Goal: Task Accomplishment & Management: Complete application form

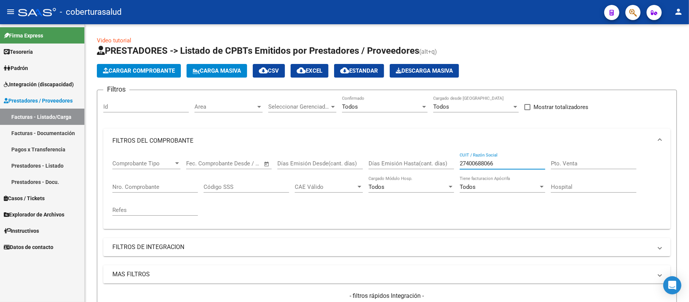
scroll to position [9, 0]
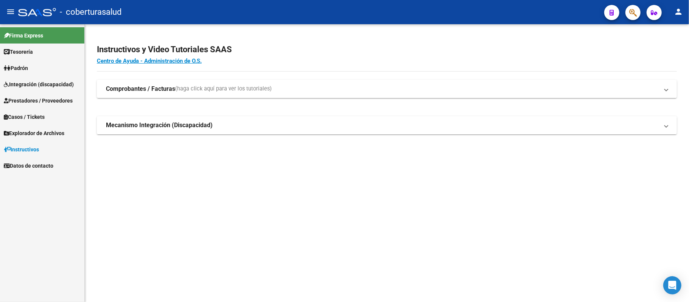
click at [68, 84] on span "Integración (discapacidad)" at bounding box center [39, 84] width 70 height 8
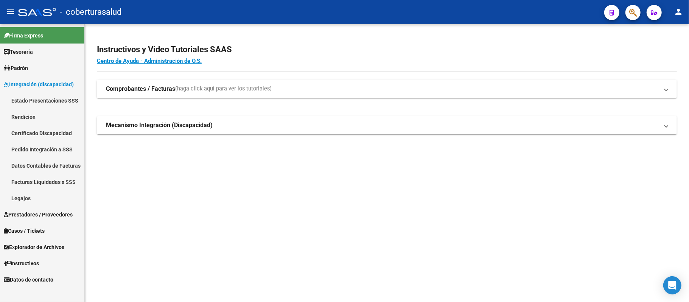
click at [45, 208] on link "Prestadores / Proveedores" at bounding box center [42, 214] width 84 height 16
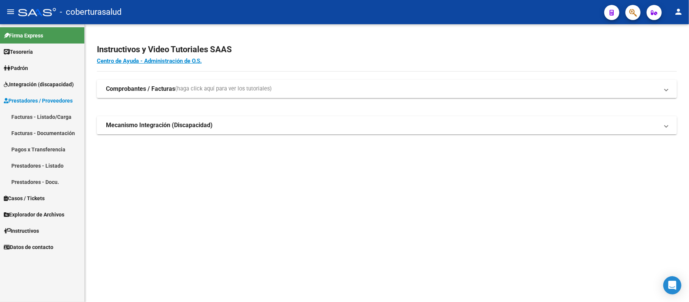
click at [48, 112] on link "Facturas - Listado/Carga" at bounding box center [42, 117] width 84 height 16
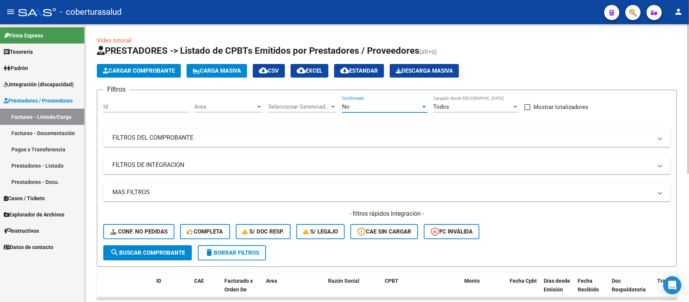
click at [379, 108] on div "No" at bounding box center [381, 106] width 79 height 7
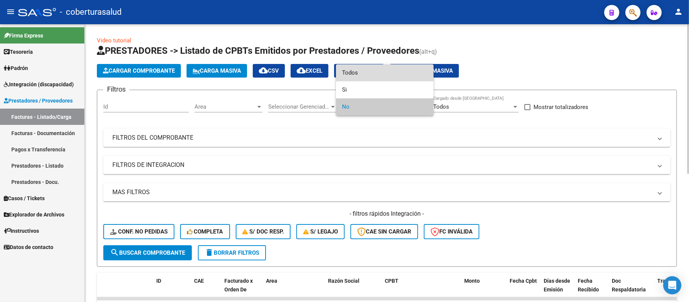
click at [385, 75] on span "Todos" at bounding box center [385, 72] width 86 height 17
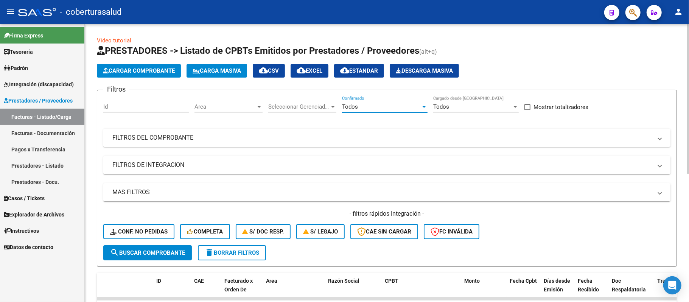
click at [350, 134] on mat-panel-title "FILTROS DEL COMPROBANTE" at bounding box center [382, 138] width 540 height 8
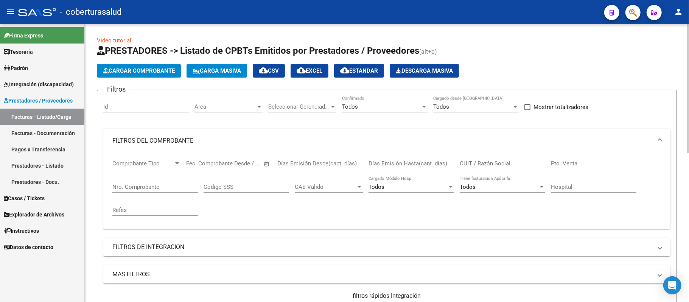
click at [520, 161] on input "CUIT / Razón Social" at bounding box center [503, 163] width 86 height 7
paste input "23411607879"
type input "23411607879"
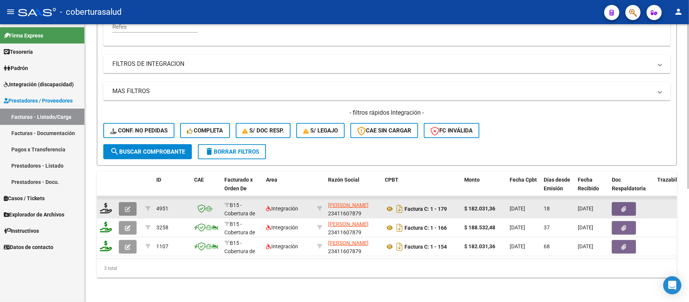
click at [131, 202] on button "button" at bounding box center [128, 209] width 18 height 14
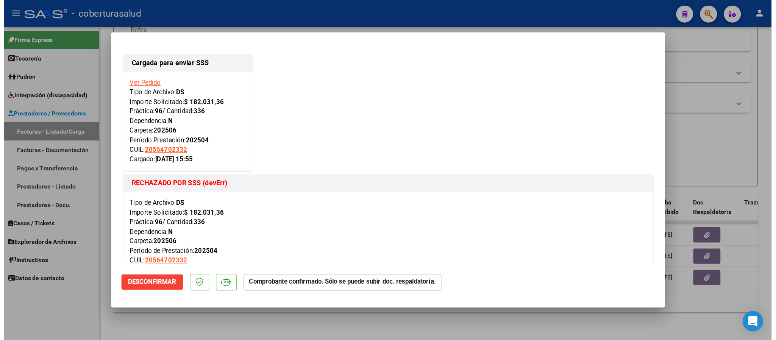
scroll to position [131, 0]
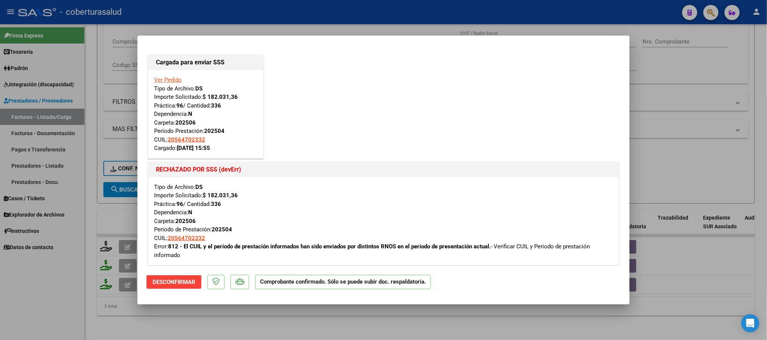
type input "$ 0,00"
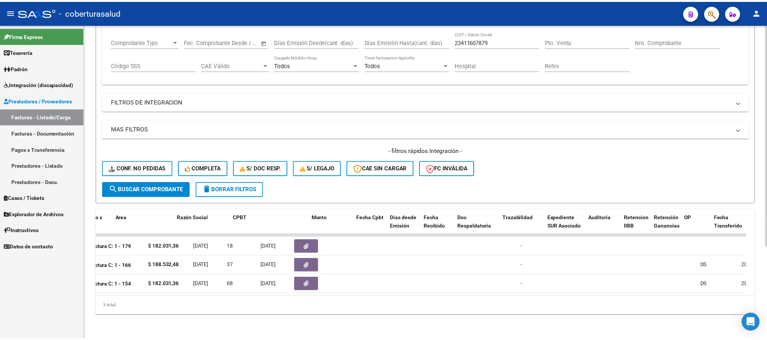
scroll to position [0, 0]
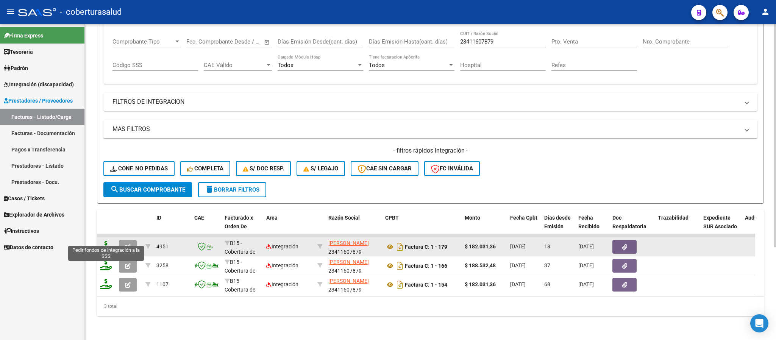
click at [104, 241] on icon at bounding box center [106, 246] width 12 height 11
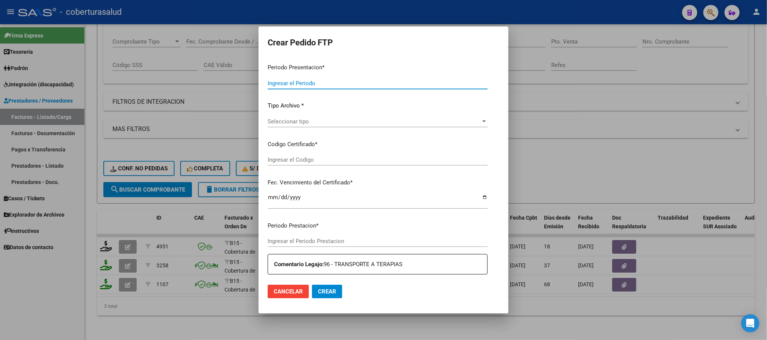
type input "202507"
type input "202504"
type input "$ 182.031,36"
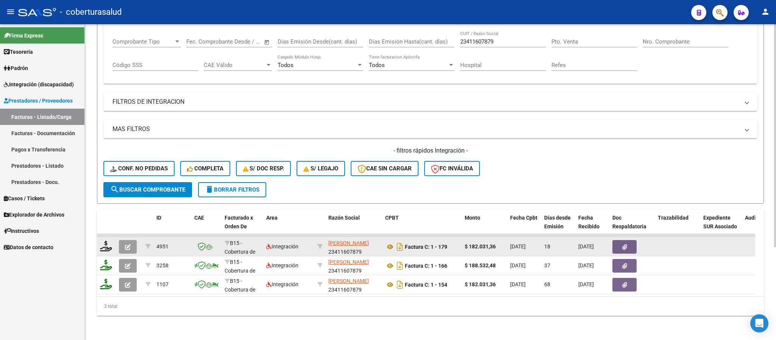
click at [128, 244] on icon "button" at bounding box center [128, 247] width 6 height 6
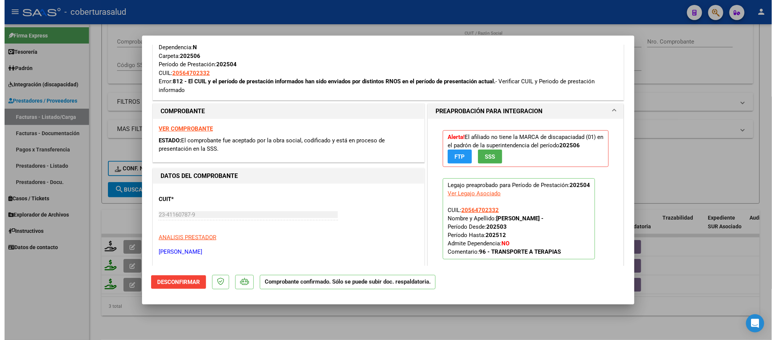
scroll to position [170, 0]
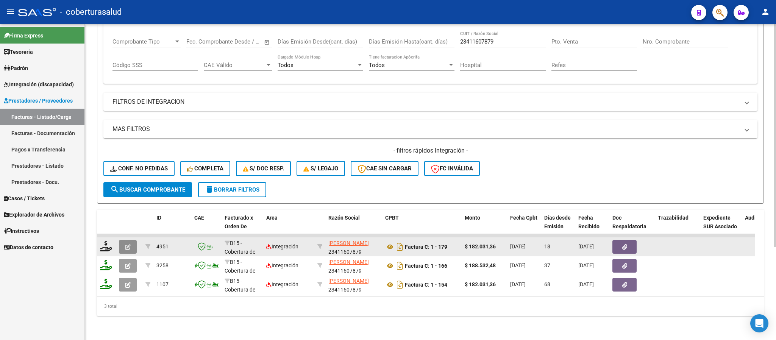
click at [127, 244] on icon "button" at bounding box center [128, 247] width 6 height 6
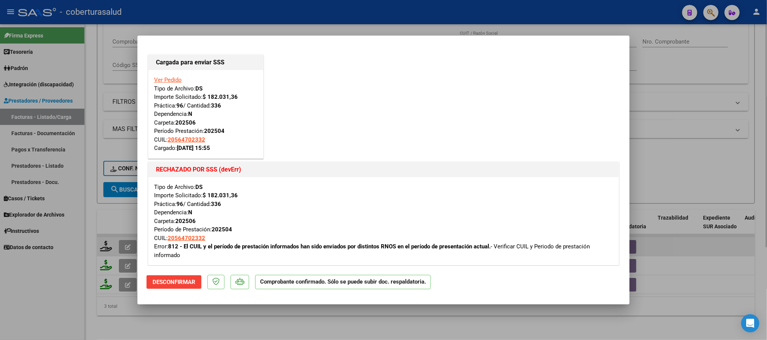
type input "$ 0,00"
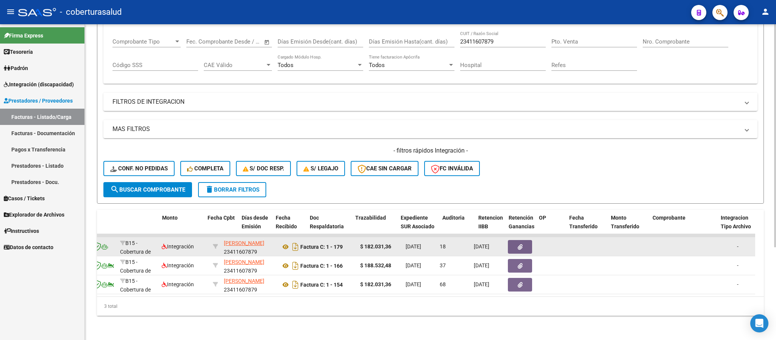
scroll to position [0, 0]
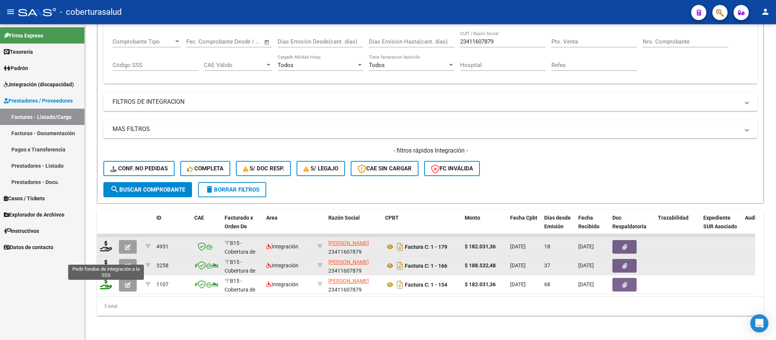
click at [104, 260] on icon at bounding box center [106, 265] width 12 height 11
click at [128, 263] on icon "button" at bounding box center [128, 266] width 6 height 6
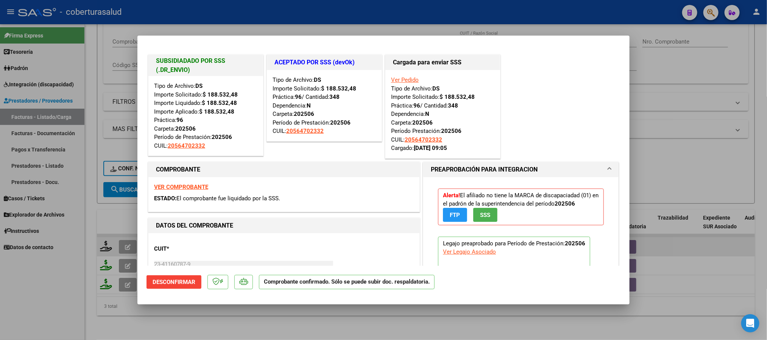
type input "$ 0,00"
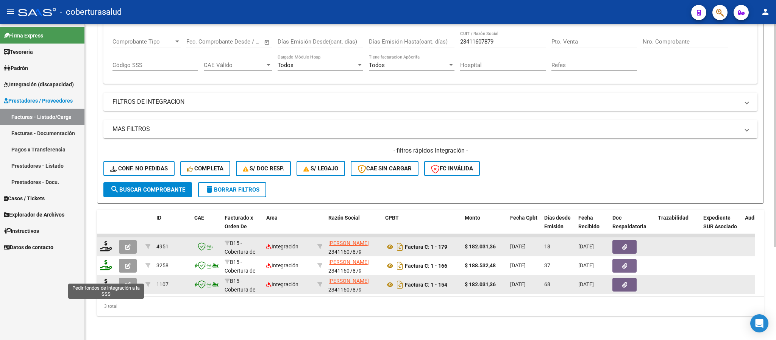
click at [107, 279] on icon at bounding box center [106, 284] width 12 height 11
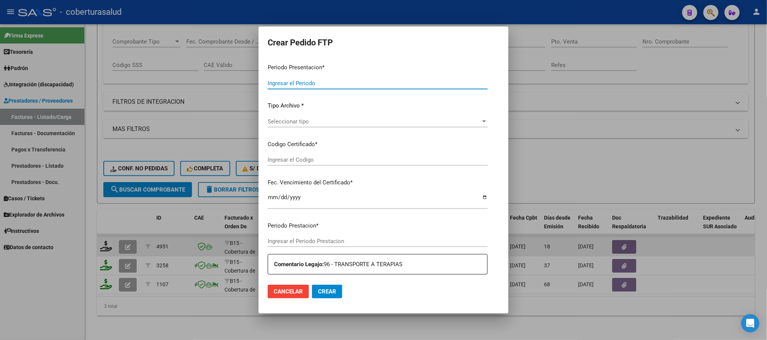
type input "202507"
type input "202505"
type input "$ 182.031,36"
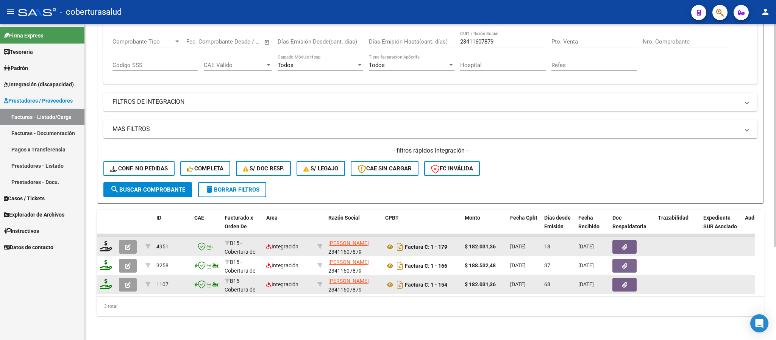
click at [126, 282] on icon "button" at bounding box center [128, 285] width 6 height 6
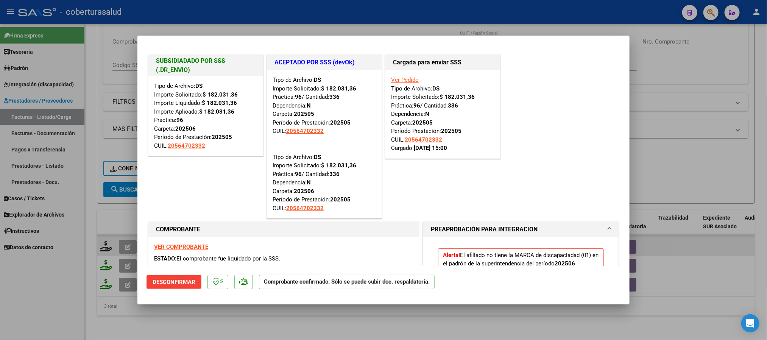
type input "$ 0,00"
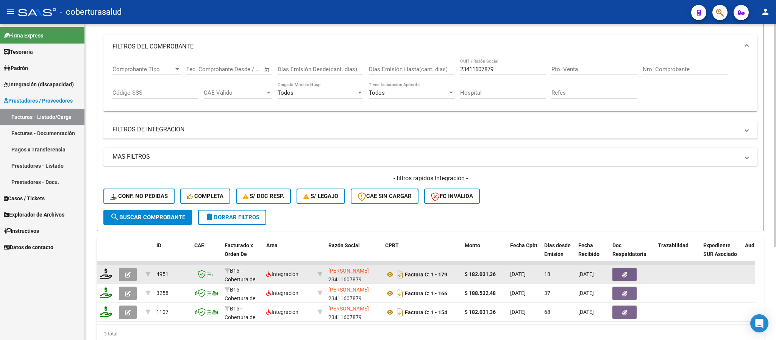
scroll to position [74, 0]
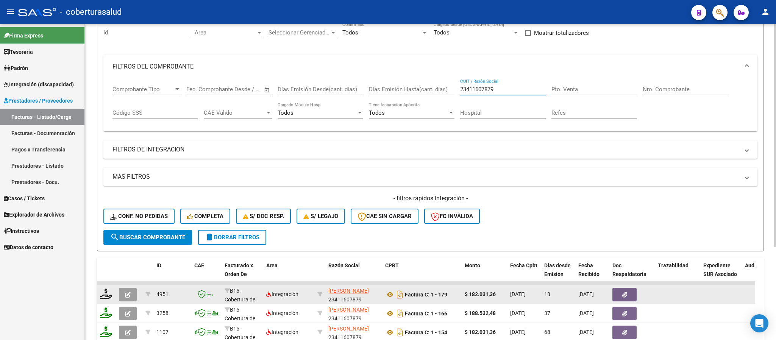
click at [501, 93] on input "23411607879" at bounding box center [503, 89] width 86 height 7
type input "2"
type input "20311278712"
click at [137, 172] on mat-expansion-panel-header "MAS FILTROS" at bounding box center [430, 177] width 654 height 18
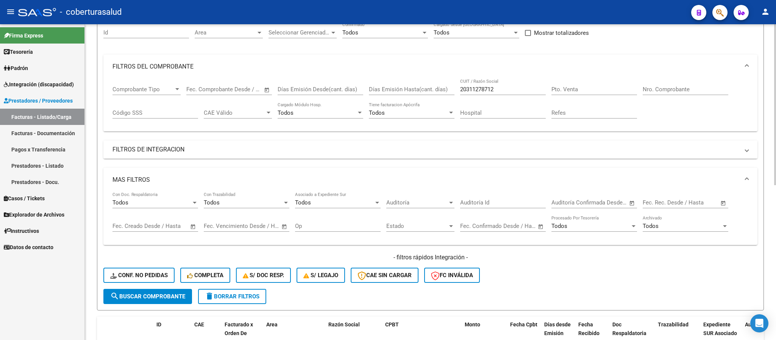
click at [140, 149] on mat-panel-title "FILTROS DE INTEGRACION" at bounding box center [425, 149] width 627 height 8
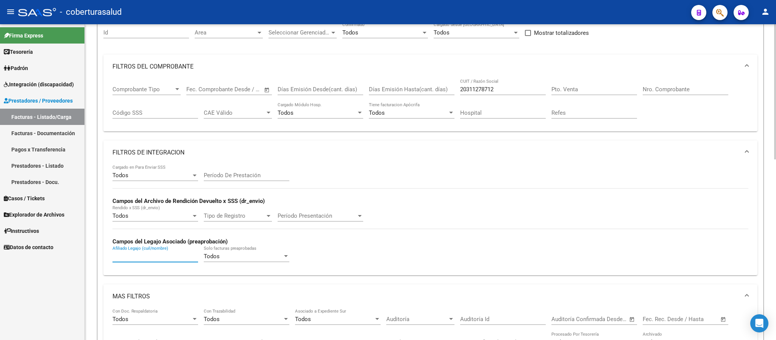
click at [171, 256] on input "Afiliado Legajo (cuil/nombre)" at bounding box center [155, 256] width 86 height 7
type input "acosta"
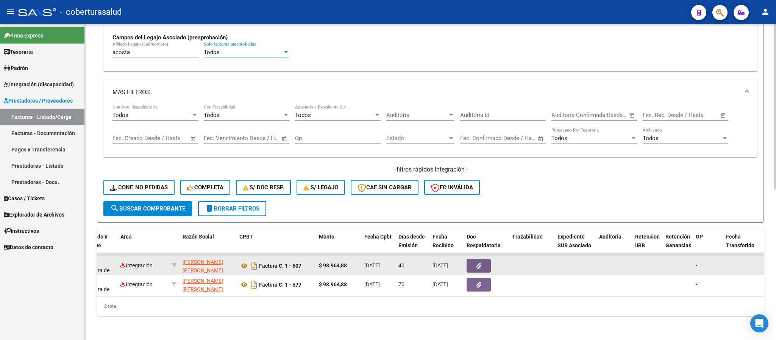
scroll to position [0, 0]
